Goal: Task Accomplishment & Management: Manage account settings

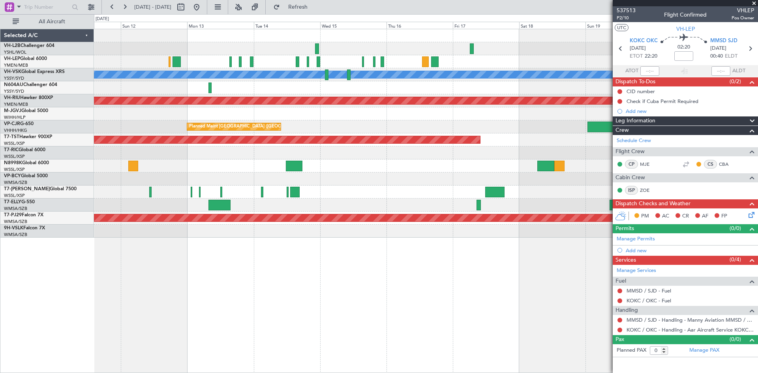
click at [487, 113] on div "Planned Maint [GEOGRAPHIC_DATA] (Seletar)" at bounding box center [426, 113] width 664 height 13
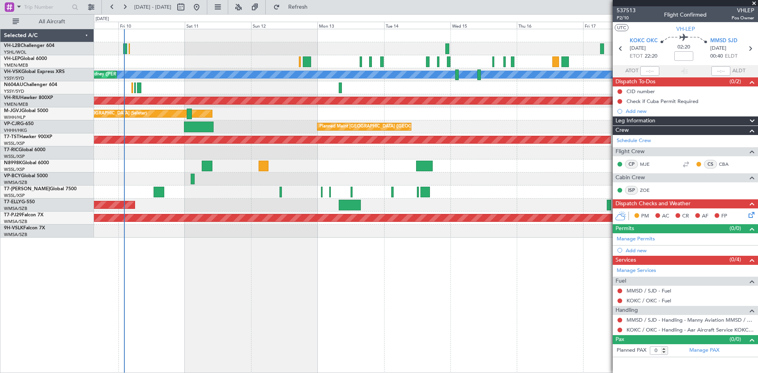
click at [480, 117] on div "Planned Maint [GEOGRAPHIC_DATA] (Seletar)" at bounding box center [426, 113] width 664 height 13
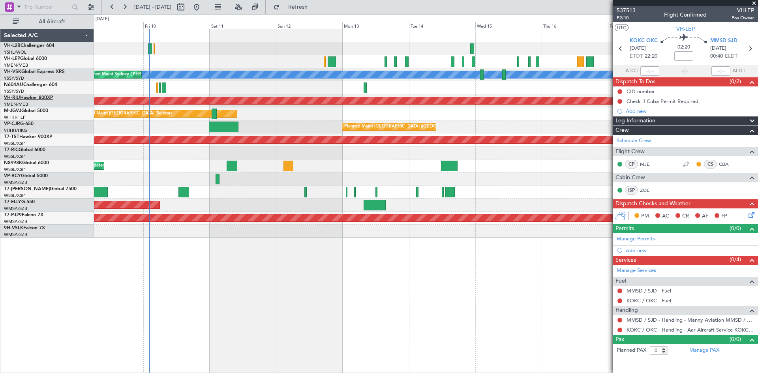
click at [48, 100] on link "VH-RIU Hawker 800XP" at bounding box center [28, 98] width 49 height 5
click at [126, 9] on button at bounding box center [124, 7] width 13 height 13
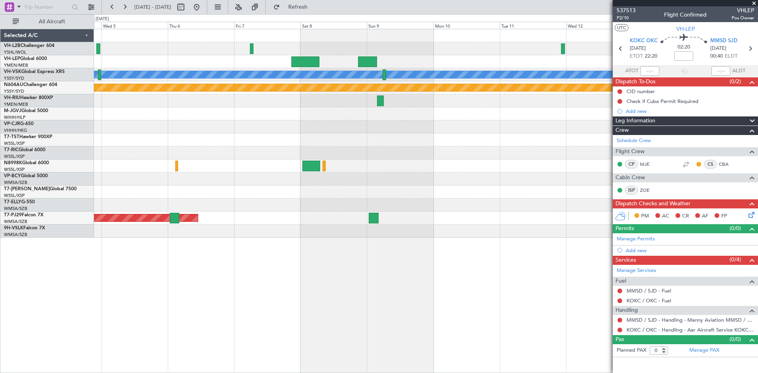
click at [400, 115] on div at bounding box center [426, 113] width 664 height 13
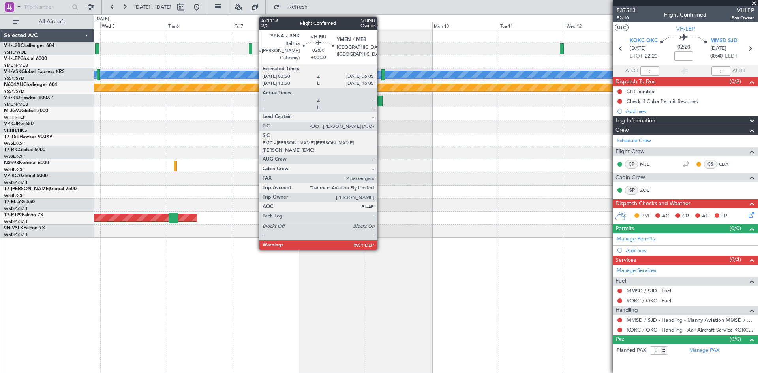
click at [381, 103] on div at bounding box center [379, 101] width 6 height 11
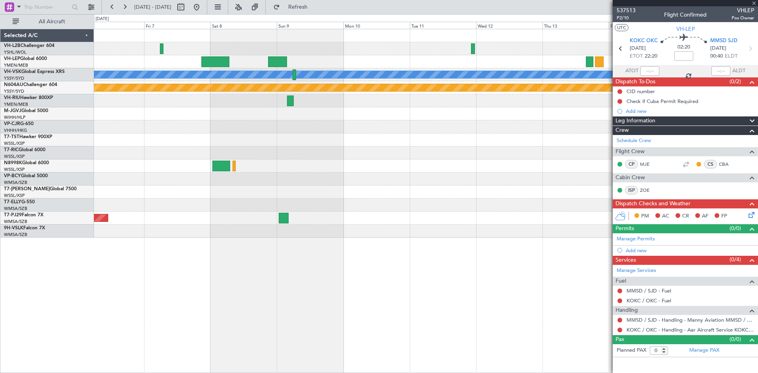
click at [381, 136] on div "[PERSON_NAME] Planned Maint Sydney ([PERSON_NAME] Intl) Planned Maint [GEOGRAPH…" at bounding box center [426, 133] width 664 height 208
type input "2"
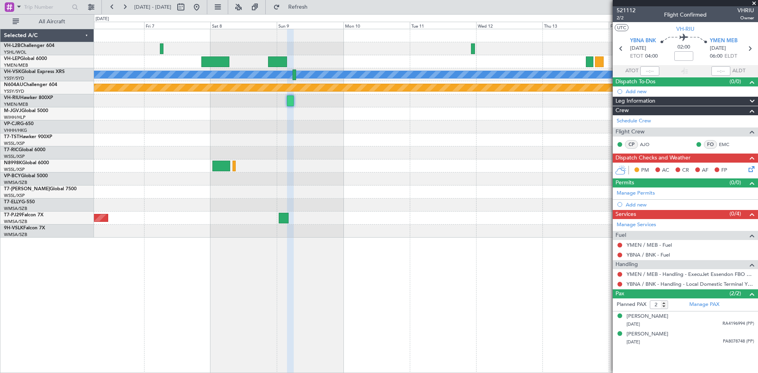
drag, startPoint x: 663, startPoint y: 285, endPoint x: 492, endPoint y: 235, distance: 178.3
click at [492, 235] on fb-app "[DATE] - [DATE] Refresh Quick Links All Aircraft [PERSON_NAME] Planned Maint Sy…" at bounding box center [379, 189] width 758 height 367
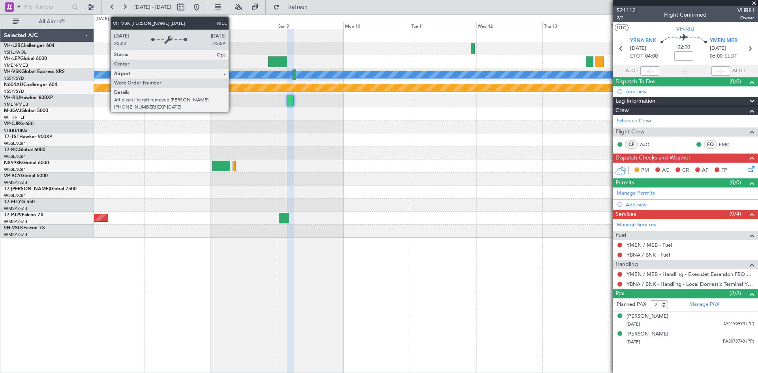
click at [221, 62] on div at bounding box center [215, 61] width 28 height 11
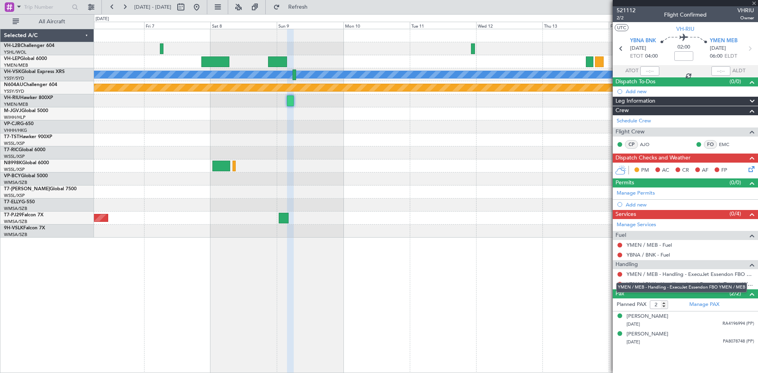
type input "-00:15"
type input "1"
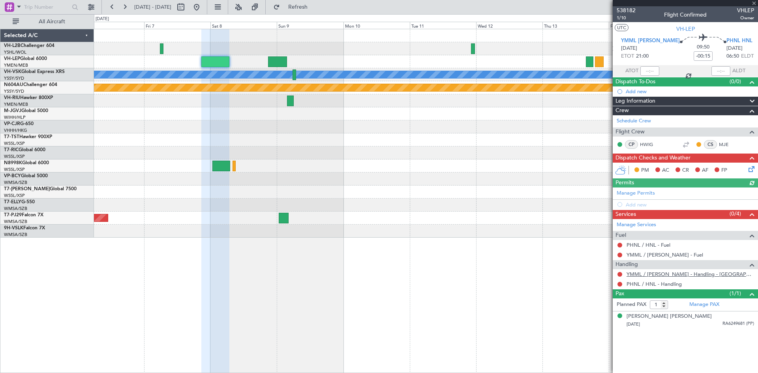
click at [664, 276] on link "YMML / [PERSON_NAME] - Handling - [GEOGRAPHIC_DATA] Aviation Jet Base - YMML / …" at bounding box center [691, 274] width 128 height 7
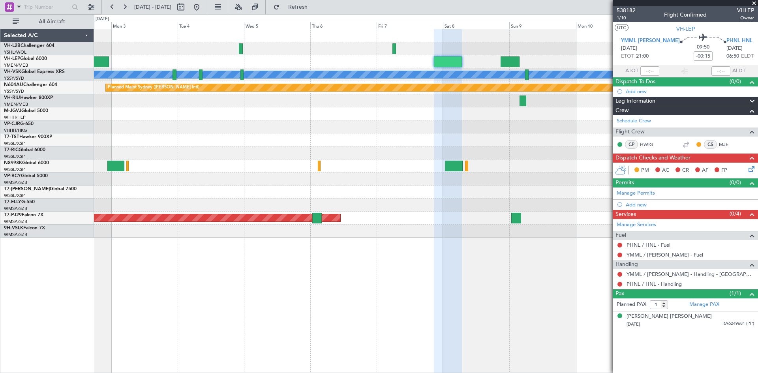
click at [476, 155] on div at bounding box center [426, 152] width 664 height 13
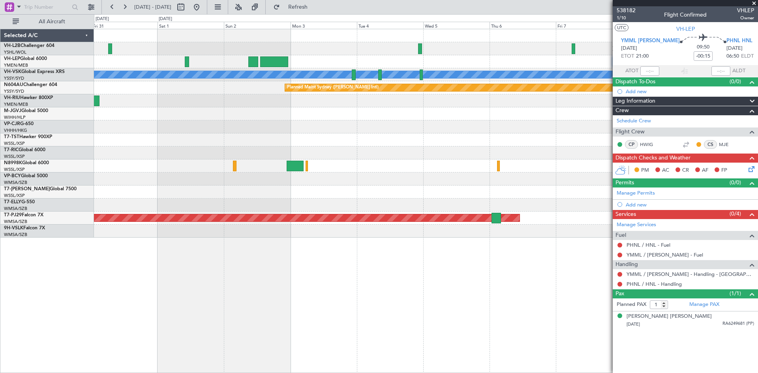
click at [478, 171] on div at bounding box center [426, 166] width 664 height 13
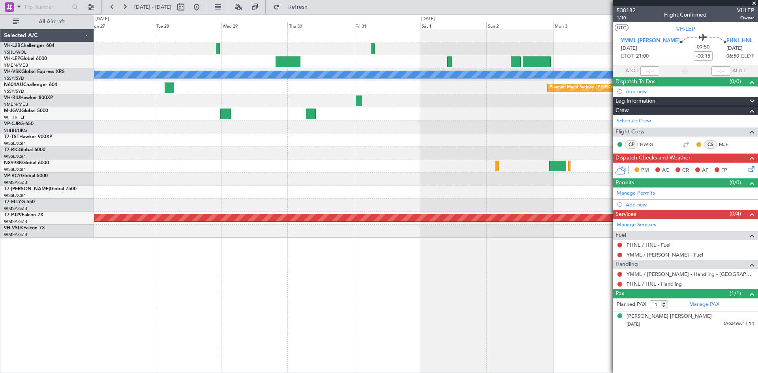
click at [438, 171] on div at bounding box center [426, 166] width 664 height 13
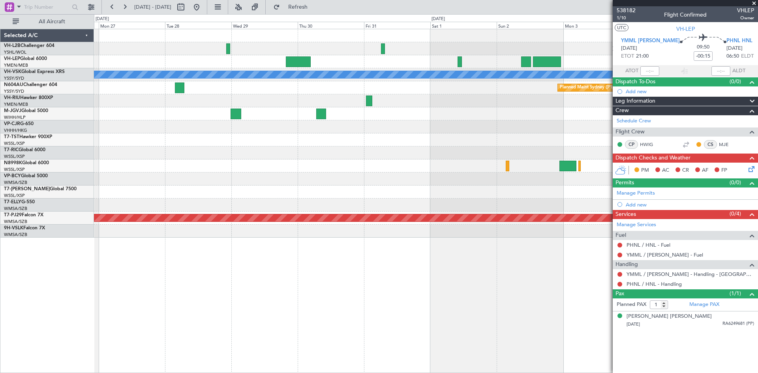
click at [254, 169] on div at bounding box center [426, 166] width 664 height 13
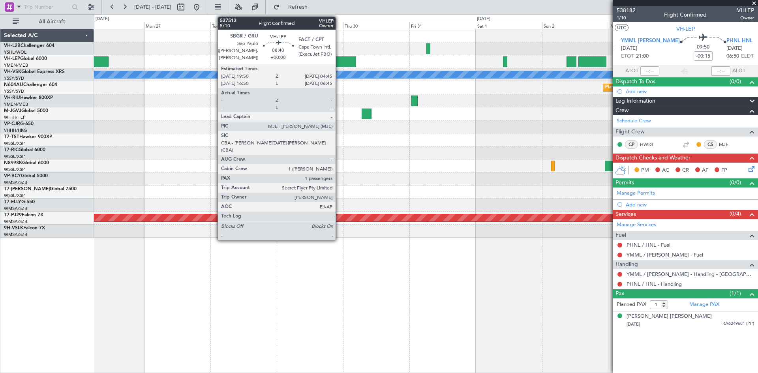
click at [339, 58] on div at bounding box center [343, 61] width 25 height 11
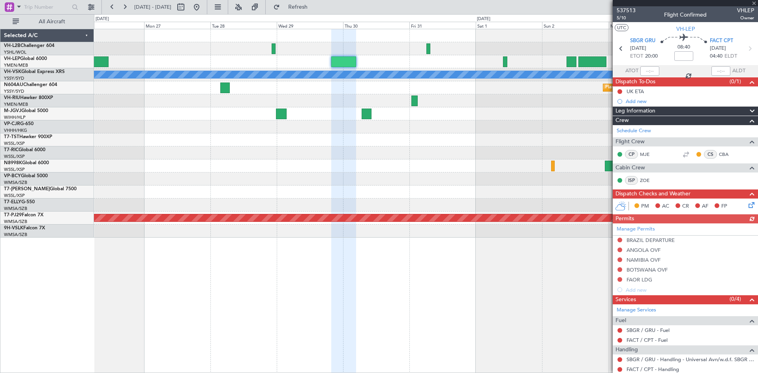
click at [655, 359] on mat-tooltip-component "FACT / CPT - Handling" at bounding box center [652, 355] width 59 height 21
click at [687, 361] on link "SBGR / GRU - Handling - Universal Avn/w.d.f. SBGR / GRU" at bounding box center [691, 359] width 128 height 7
